Goal: Information Seeking & Learning: Learn about a topic

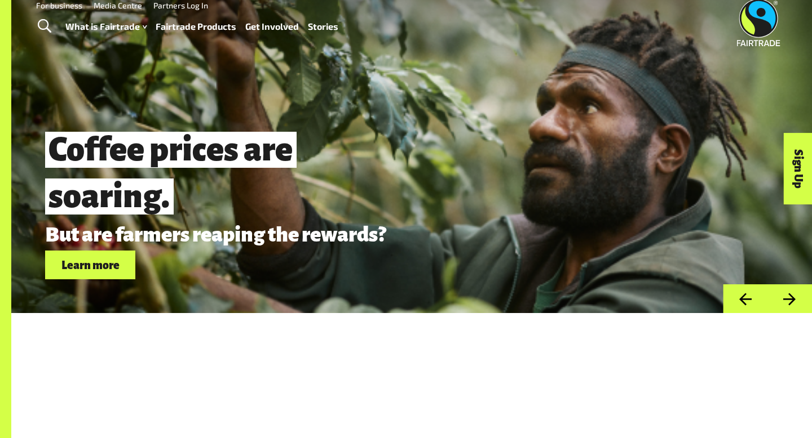
scroll to position [15, 0]
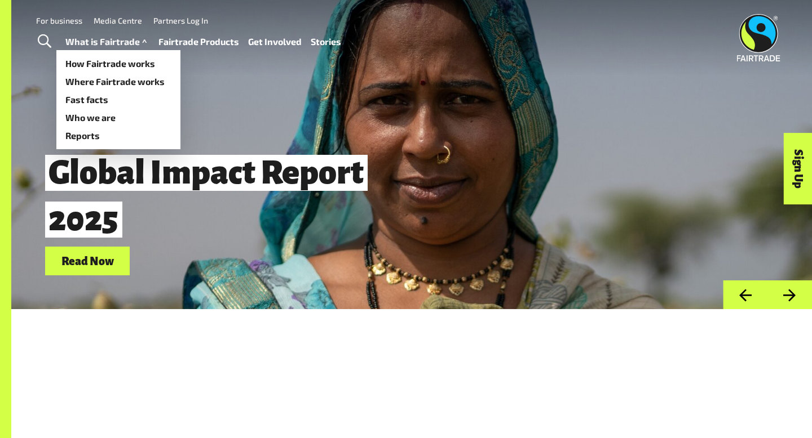
click at [117, 39] on link "What is Fairtrade" at bounding box center [107, 42] width 84 height 16
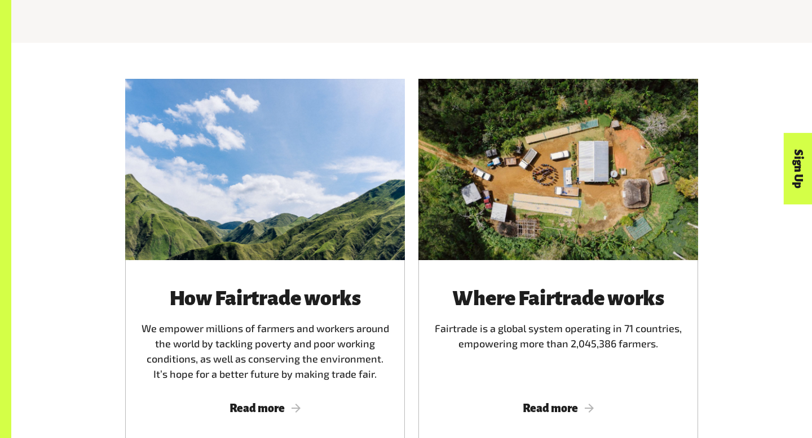
scroll to position [723, 0]
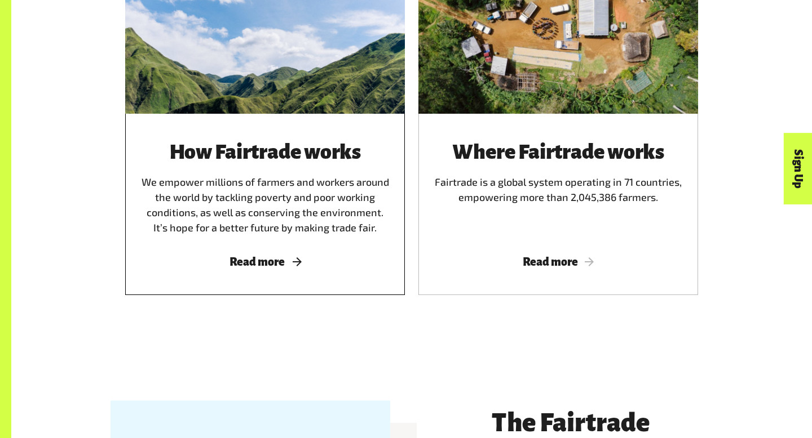
click at [267, 261] on span "Read more" at bounding box center [265, 262] width 252 height 12
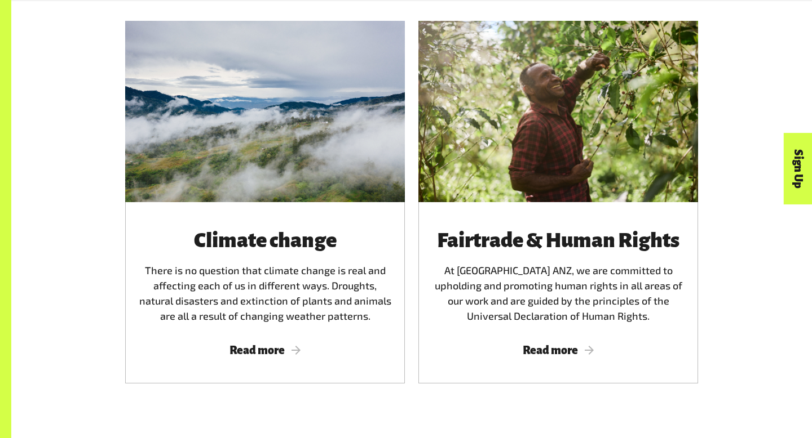
scroll to position [2027, 0]
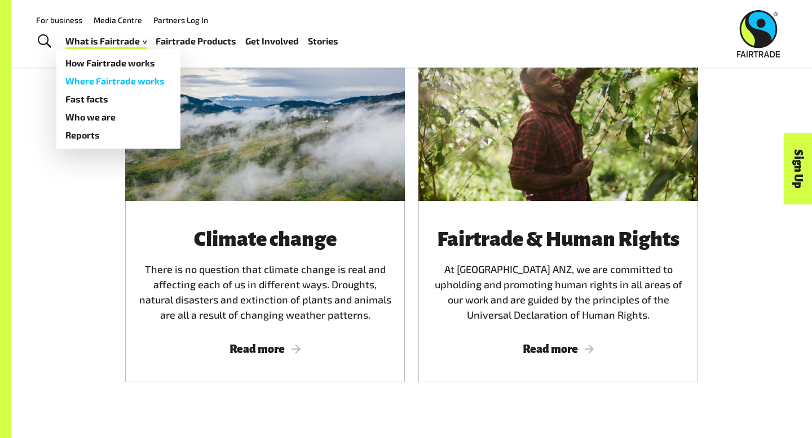
click at [125, 80] on link "Where Fairtrade works" at bounding box center [118, 81] width 124 height 18
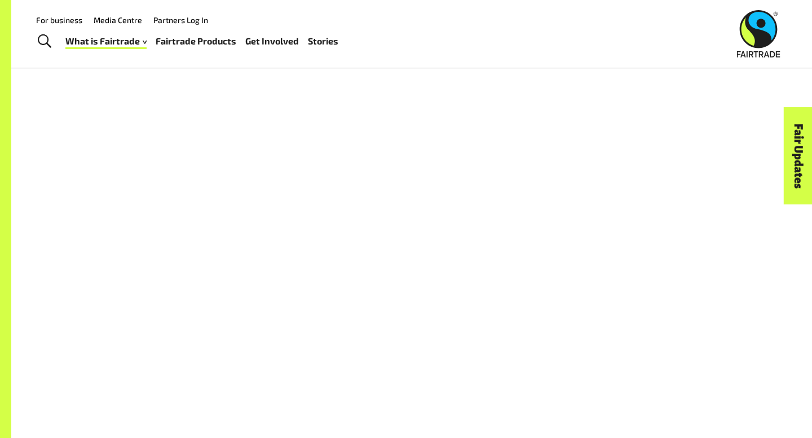
scroll to position [808, 0]
